Goal: Check status: Check status

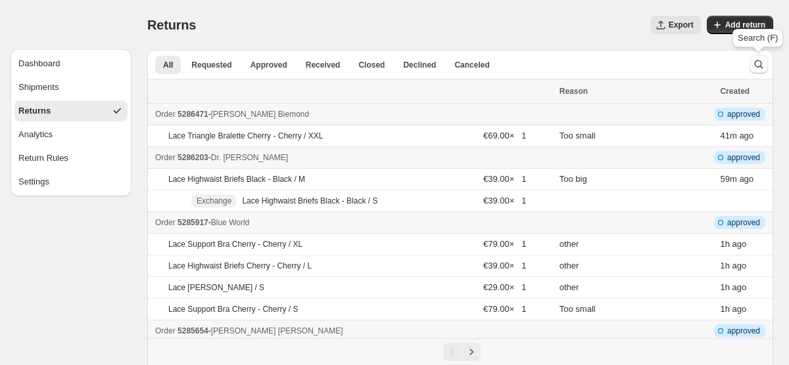
click at [755, 63] on icon "Search and filter results" at bounding box center [758, 64] width 9 height 9
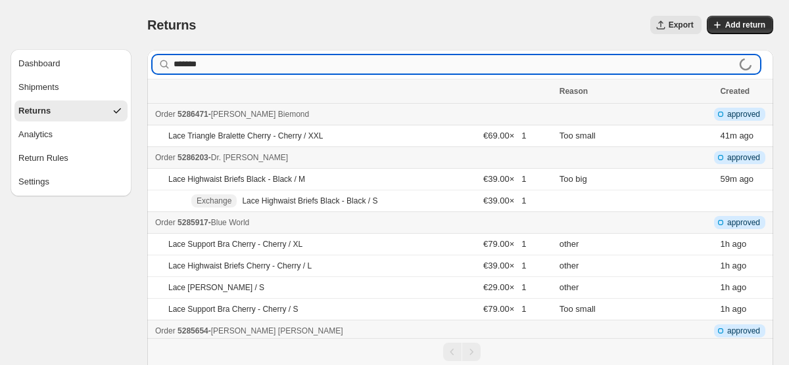
type input "*******"
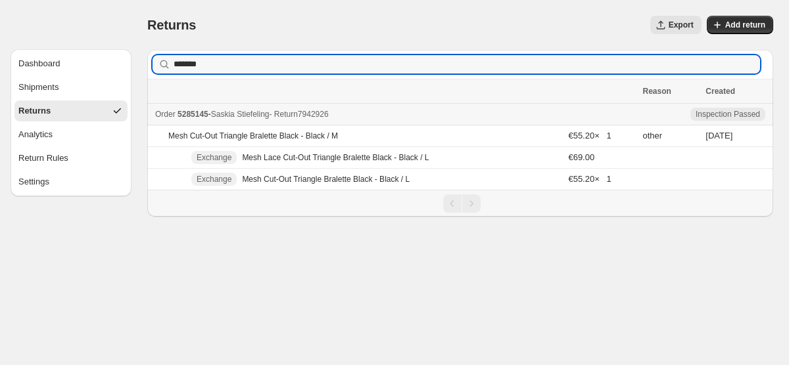
click at [185, 112] on span "5285145" at bounding box center [192, 114] width 31 height 9
